Goal: Transaction & Acquisition: Purchase product/service

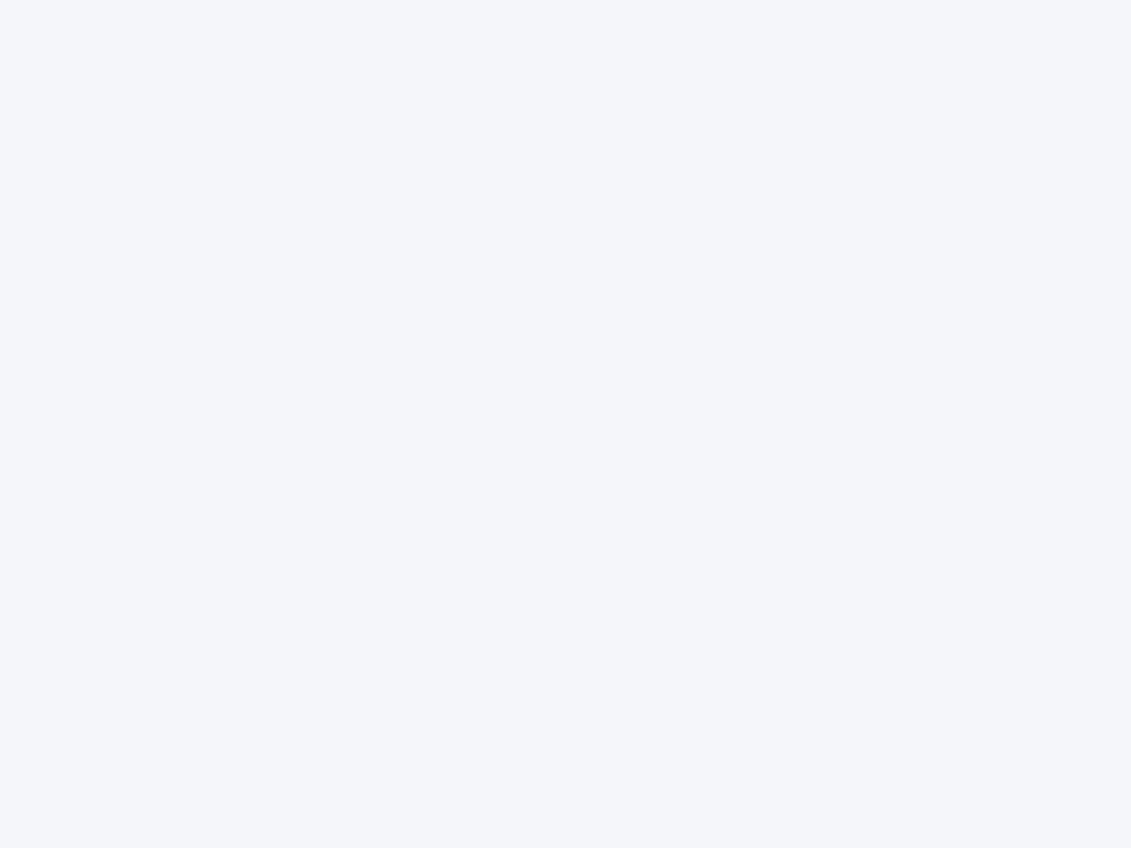
click at [566, 424] on div at bounding box center [565, 424] width 1131 height 848
